Goal: Task Accomplishment & Management: Manage account settings

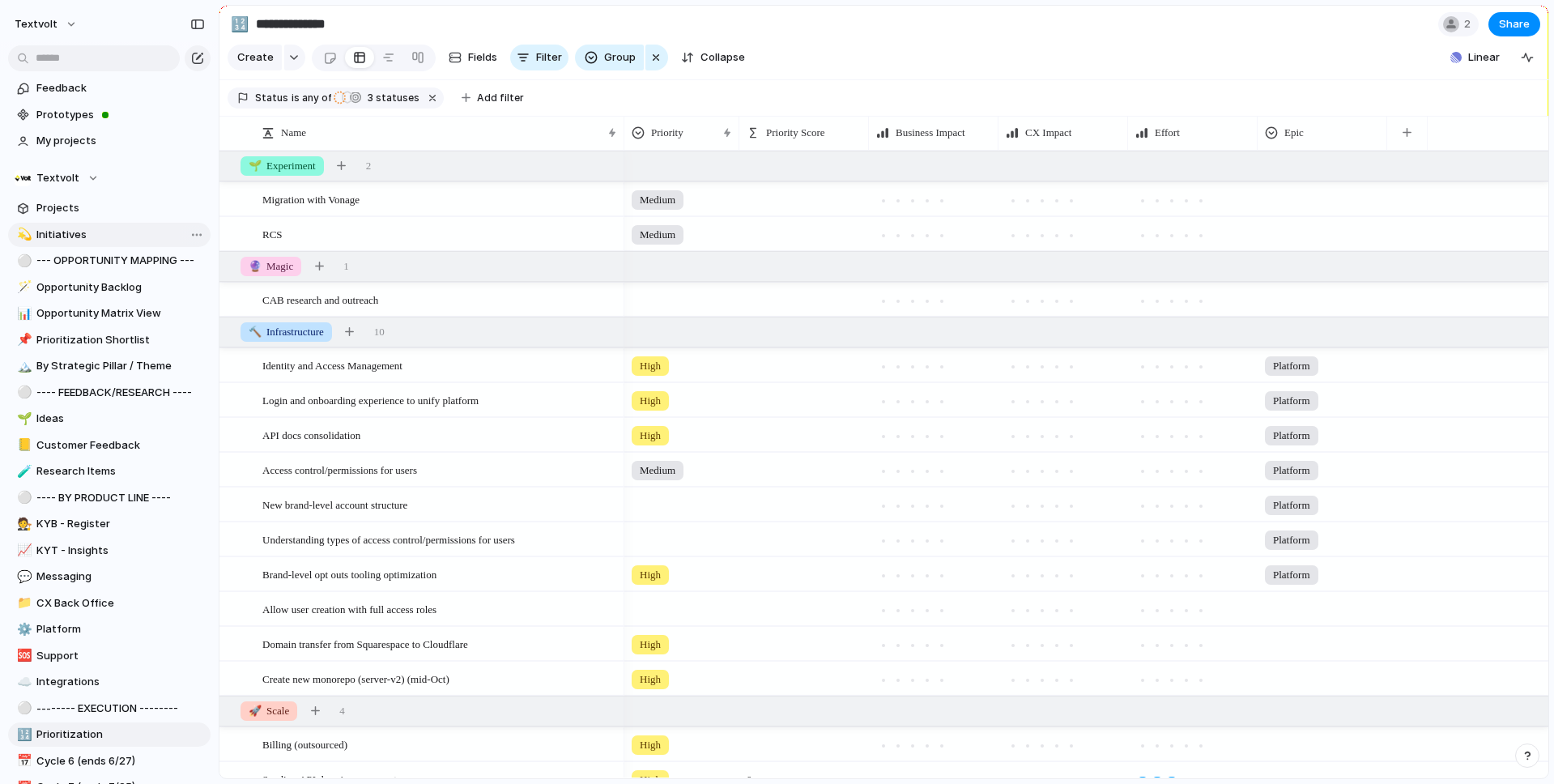
click at [71, 235] on span "Initiatives" at bounding box center [121, 235] width 169 height 17
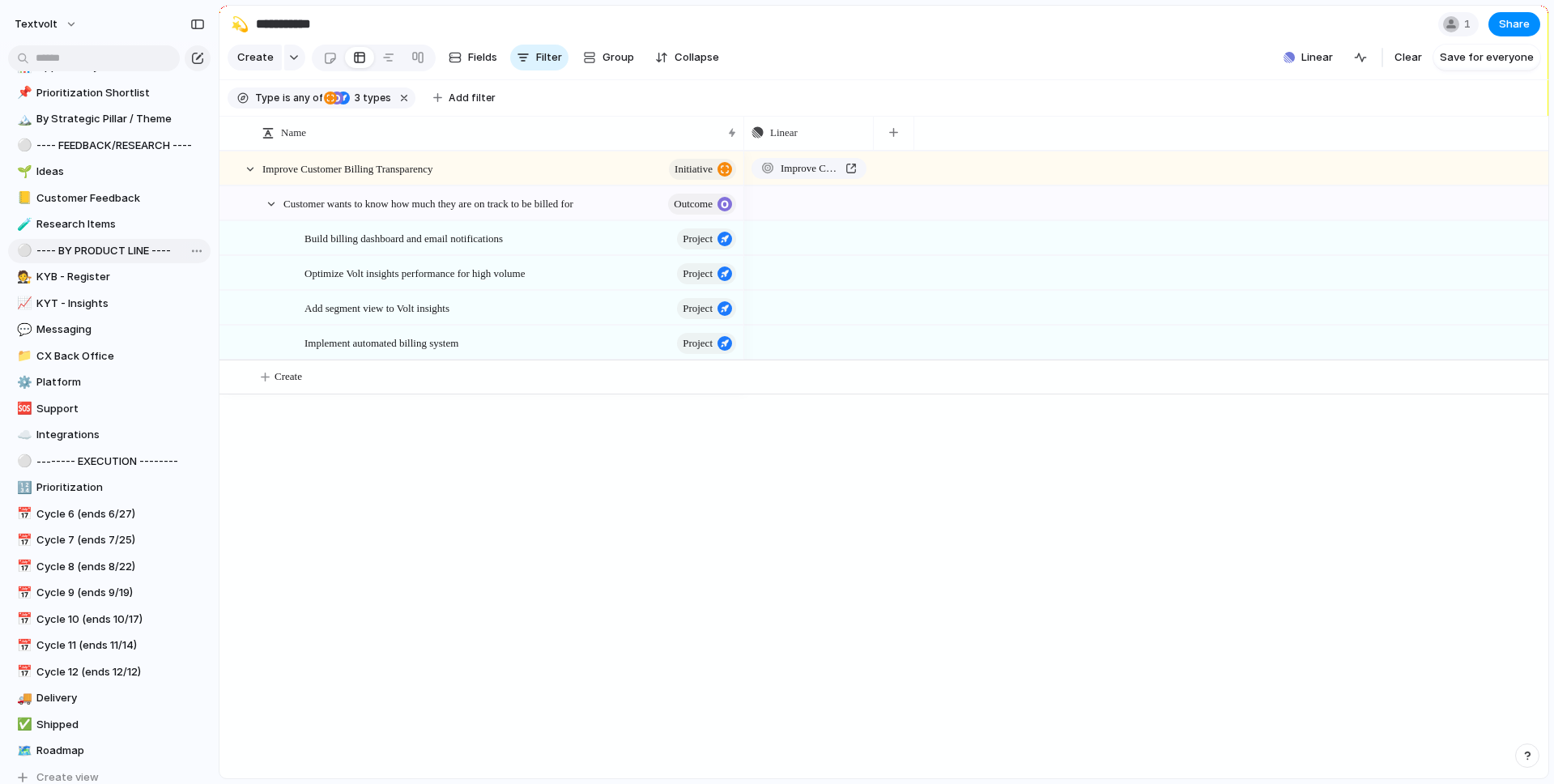
scroll to position [383, 0]
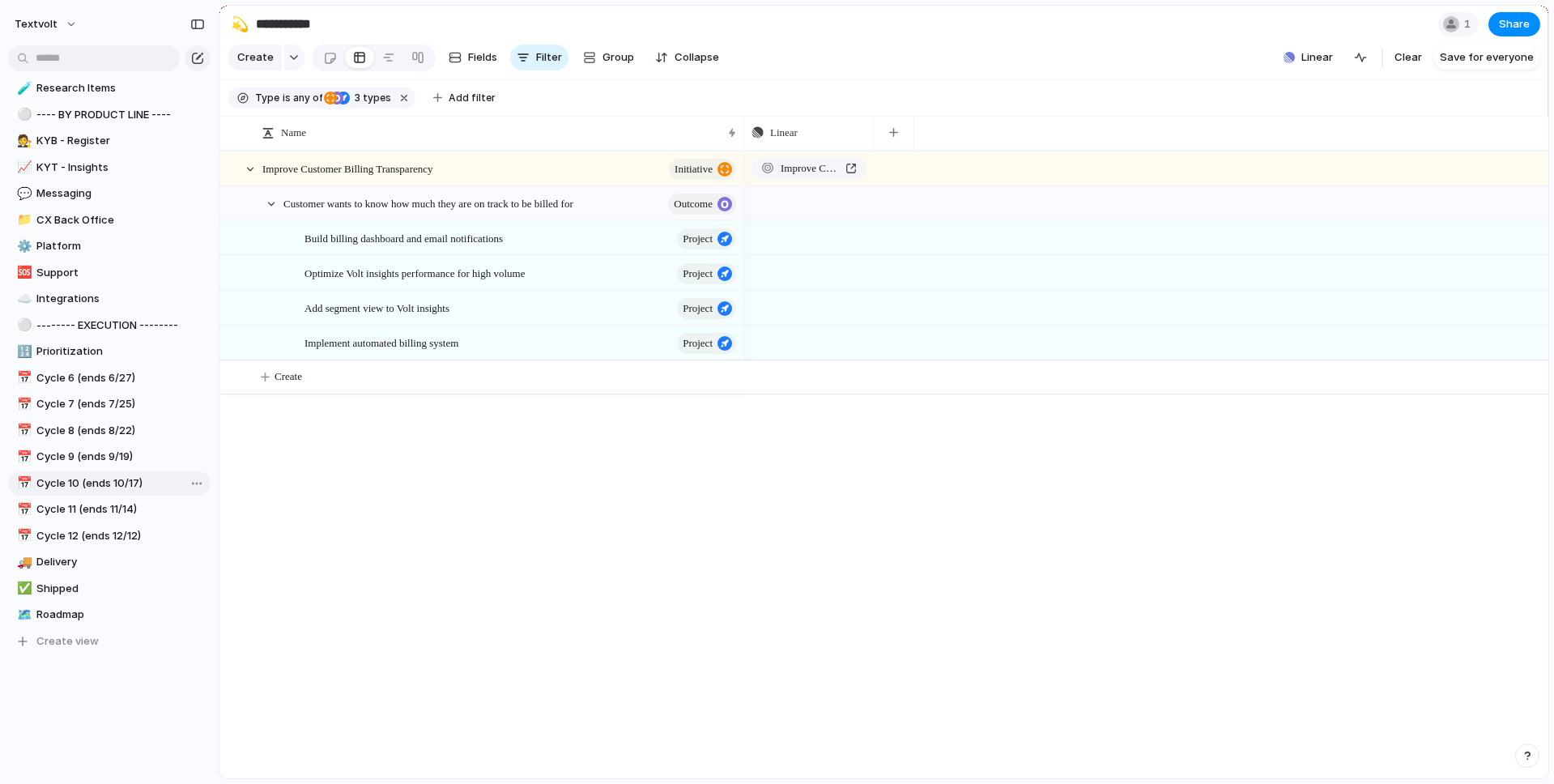
click at [101, 485] on span "Cycle 10 (ends 10/17)" at bounding box center [121, 483] width 169 height 17
type input "**********"
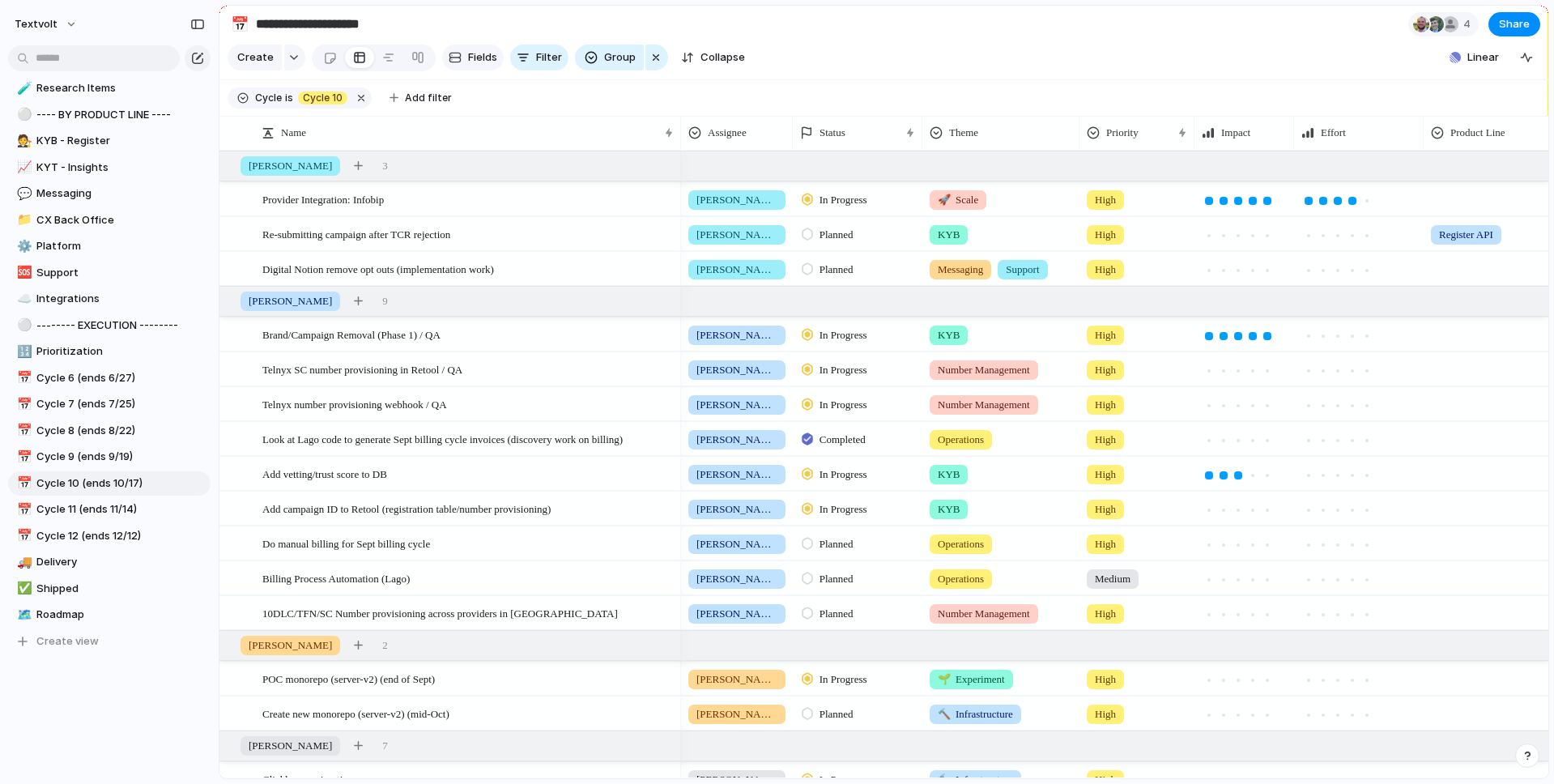
click at [472, 60] on span "Fields" at bounding box center [483, 57] width 30 height 17
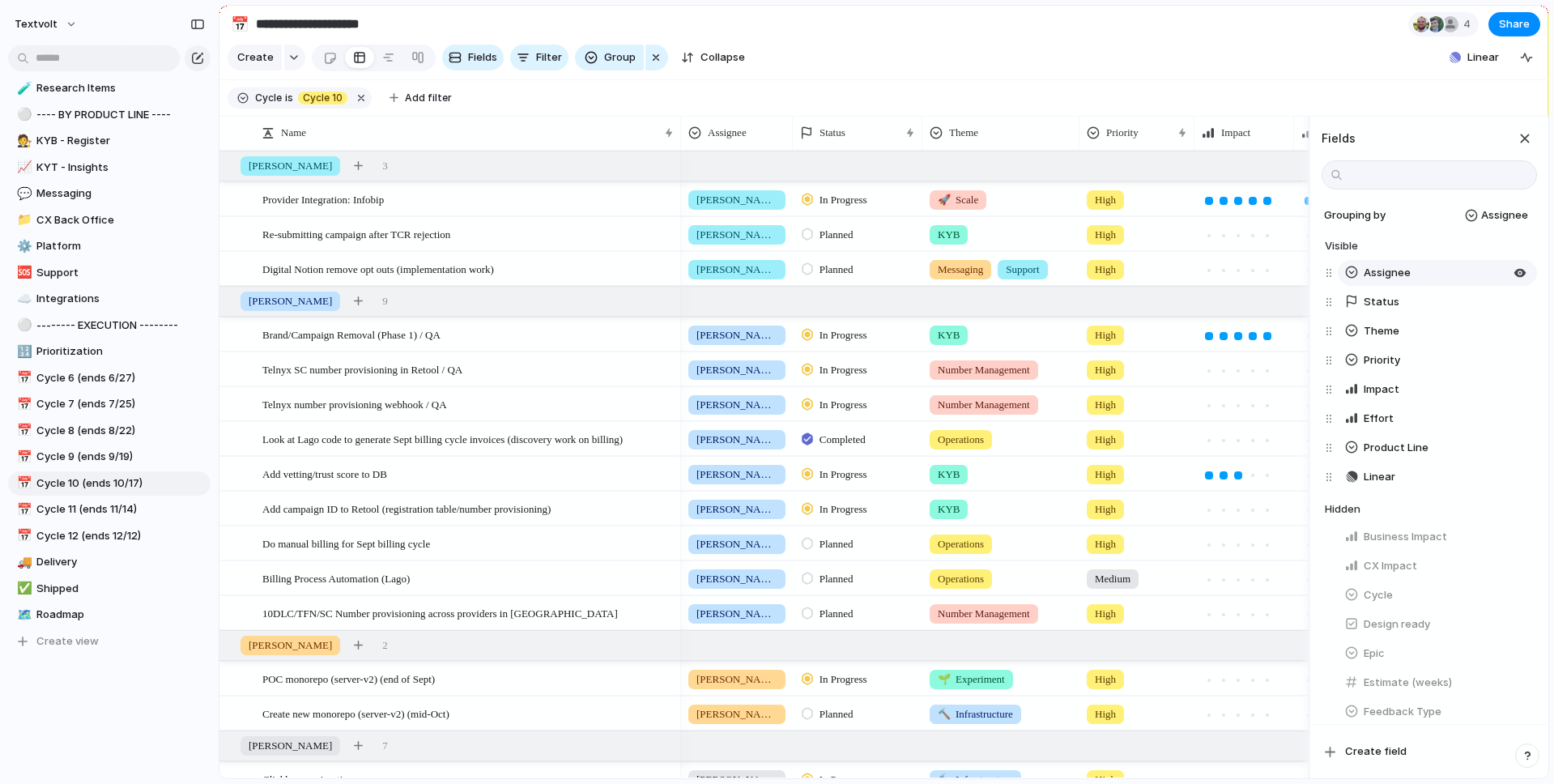
click at [1528, 274] on button "Assignee" at bounding box center [1437, 273] width 199 height 26
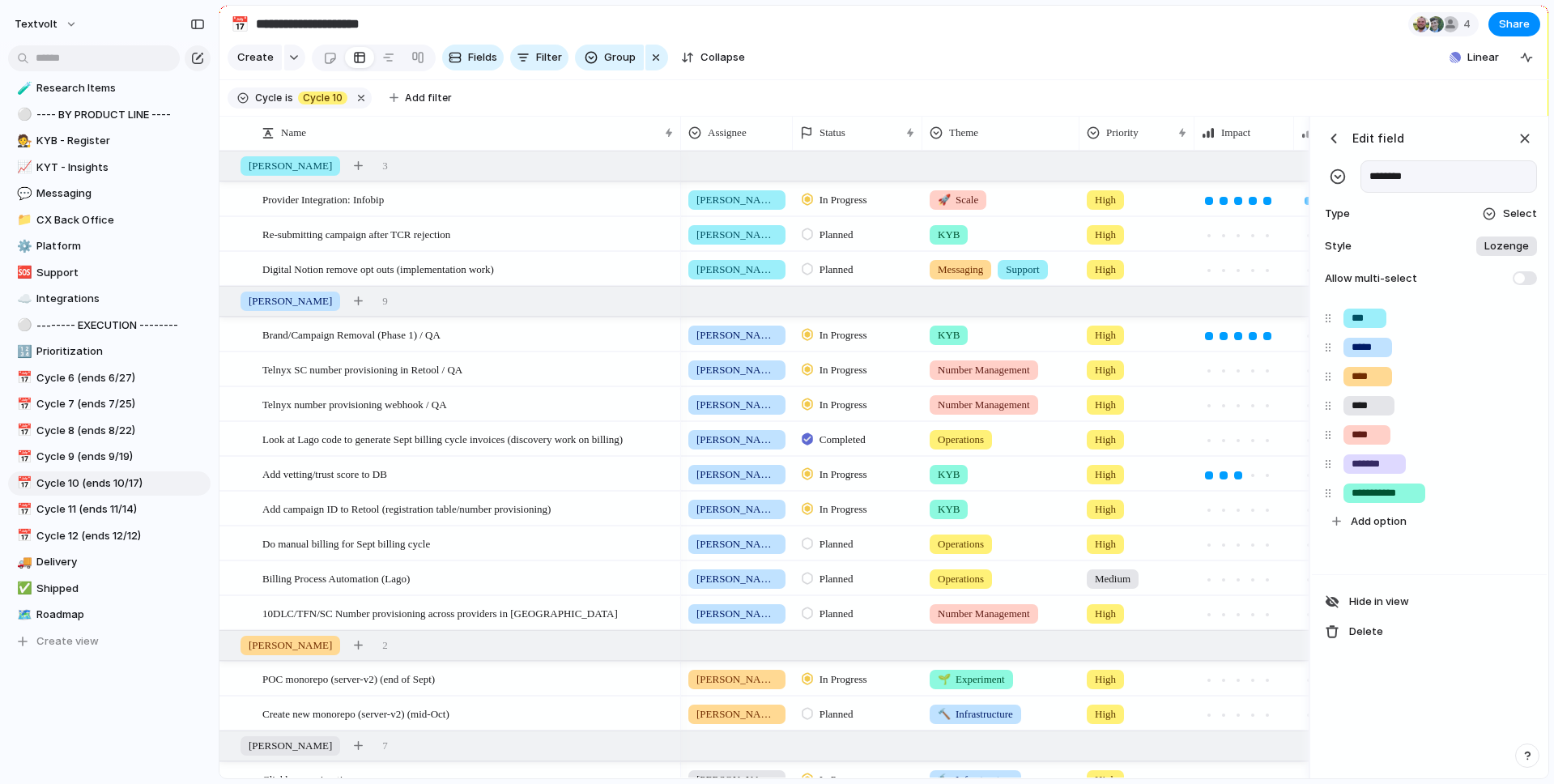
click at [1375, 135] on h3 "Edit field" at bounding box center [1378, 138] width 52 height 17
click at [1335, 136] on div "button" at bounding box center [1334, 138] width 17 height 17
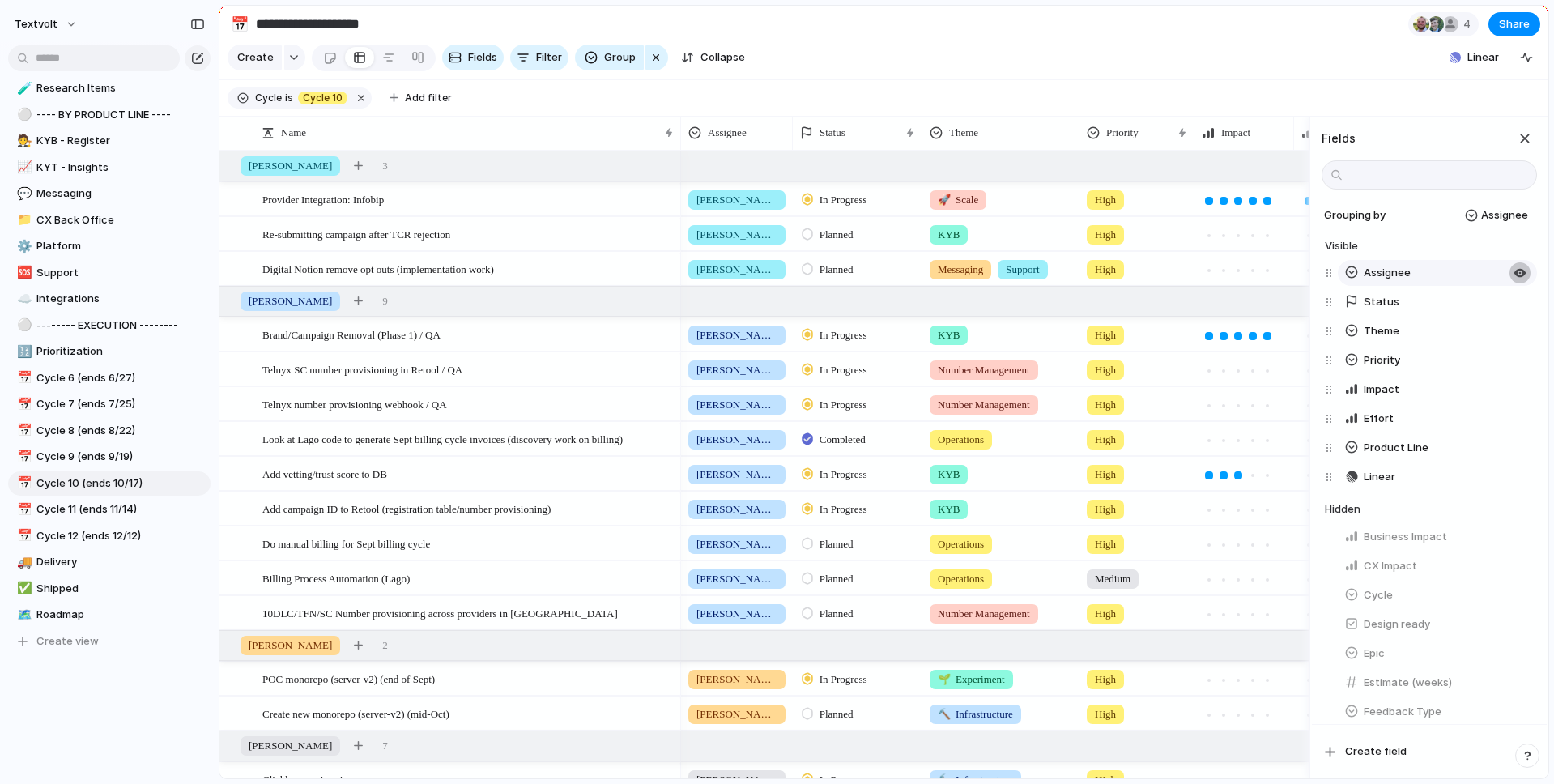
click at [1517, 276] on div "button" at bounding box center [1520, 272] width 13 height 13
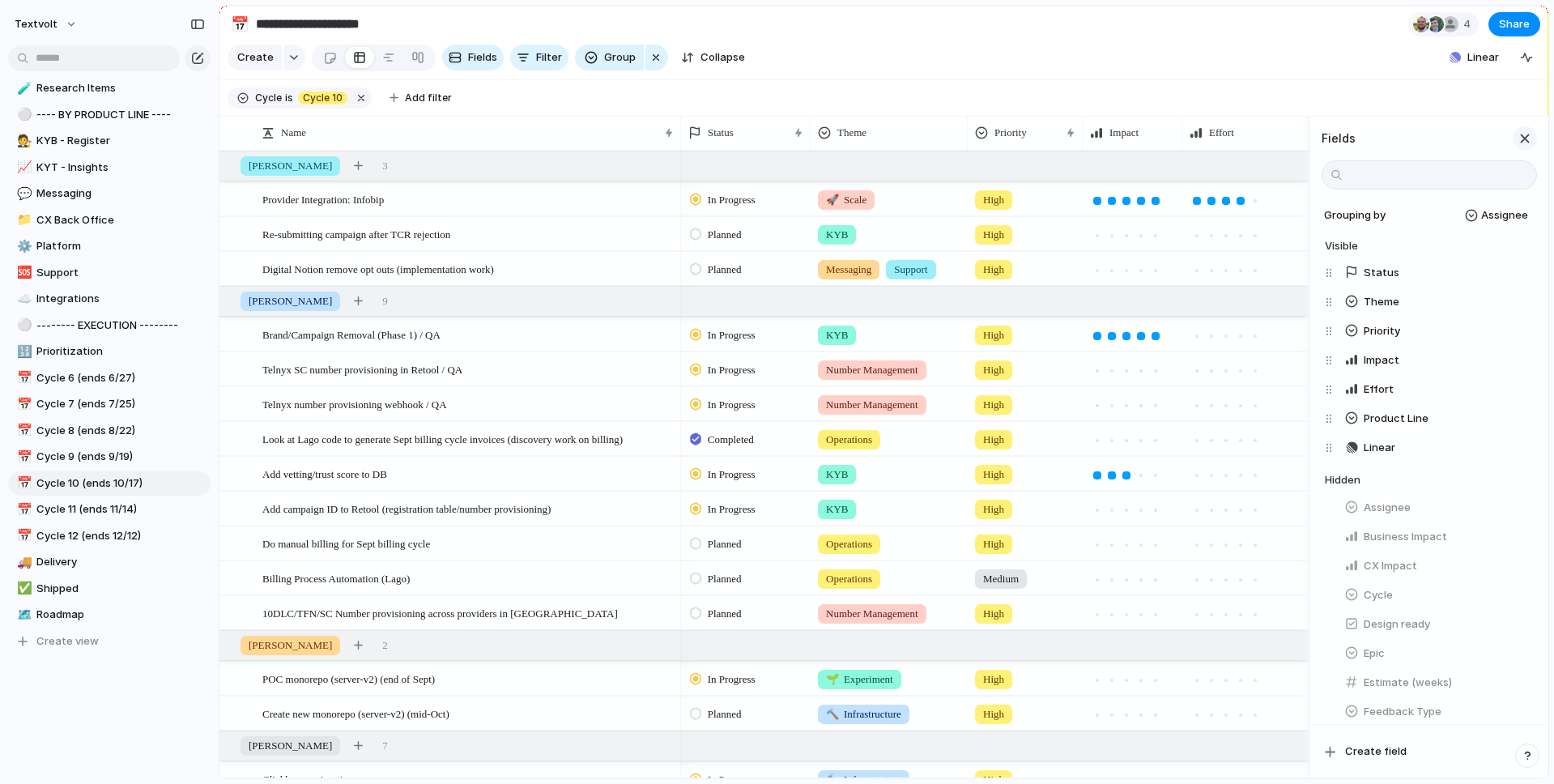
click at [1524, 136] on div "button" at bounding box center [1525, 138] width 17 height 17
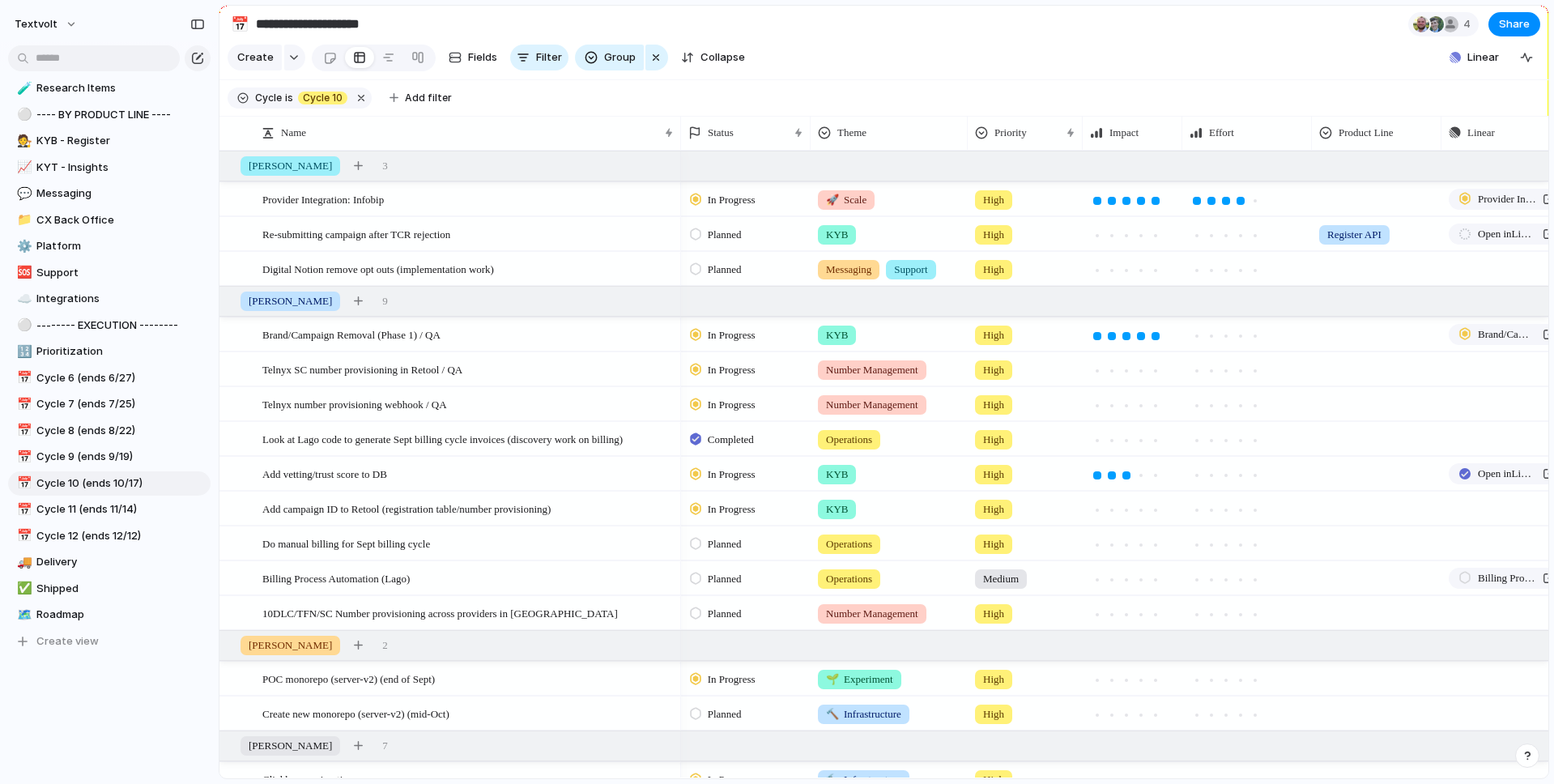
click at [1049, 41] on section "Create Fields Filter Group Zoom Collapse Linear Clear Save for everyone" at bounding box center [884, 60] width 1329 height 39
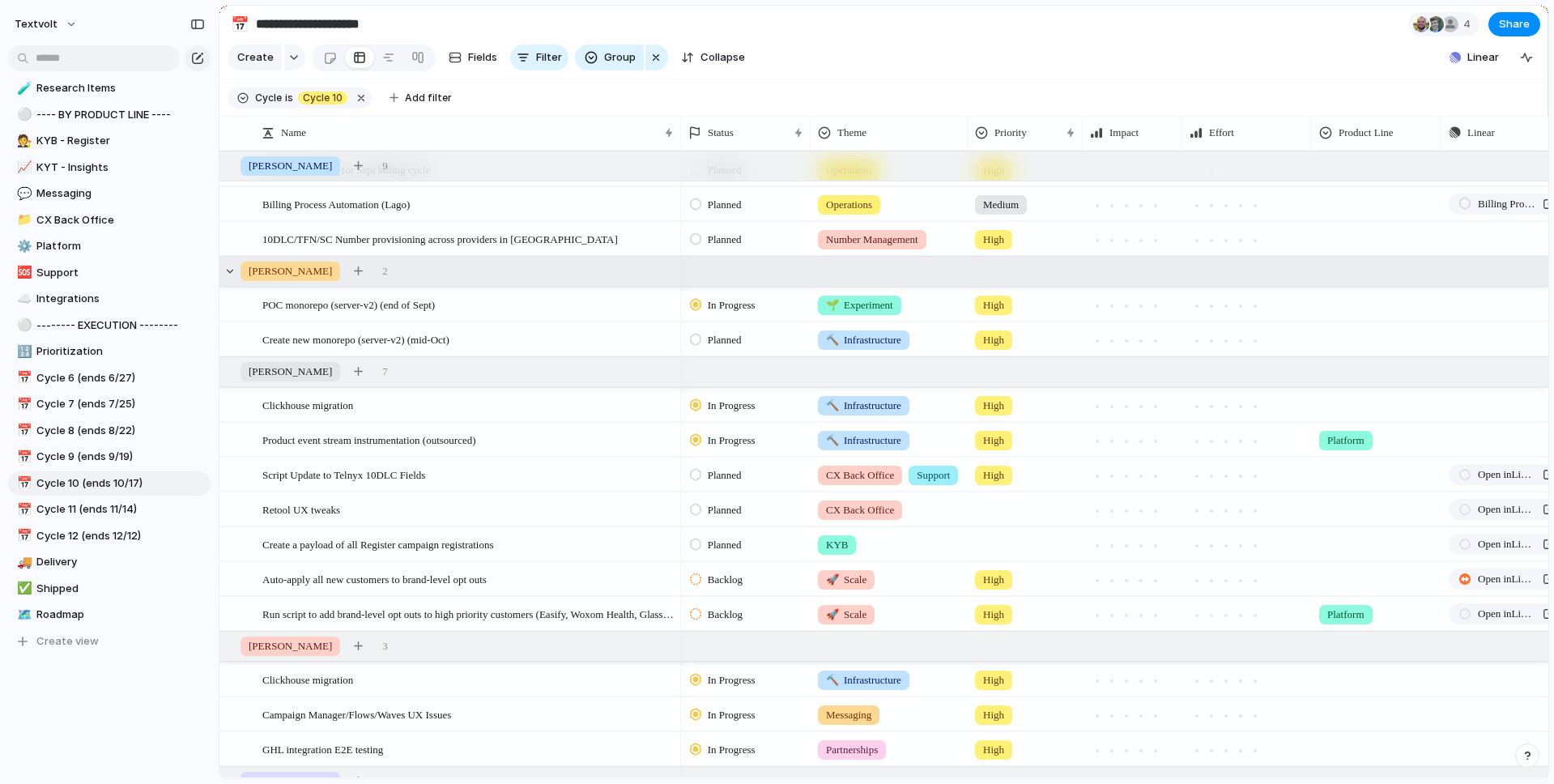
scroll to position [394, 0]
